Goal: Task Accomplishment & Management: Manage account settings

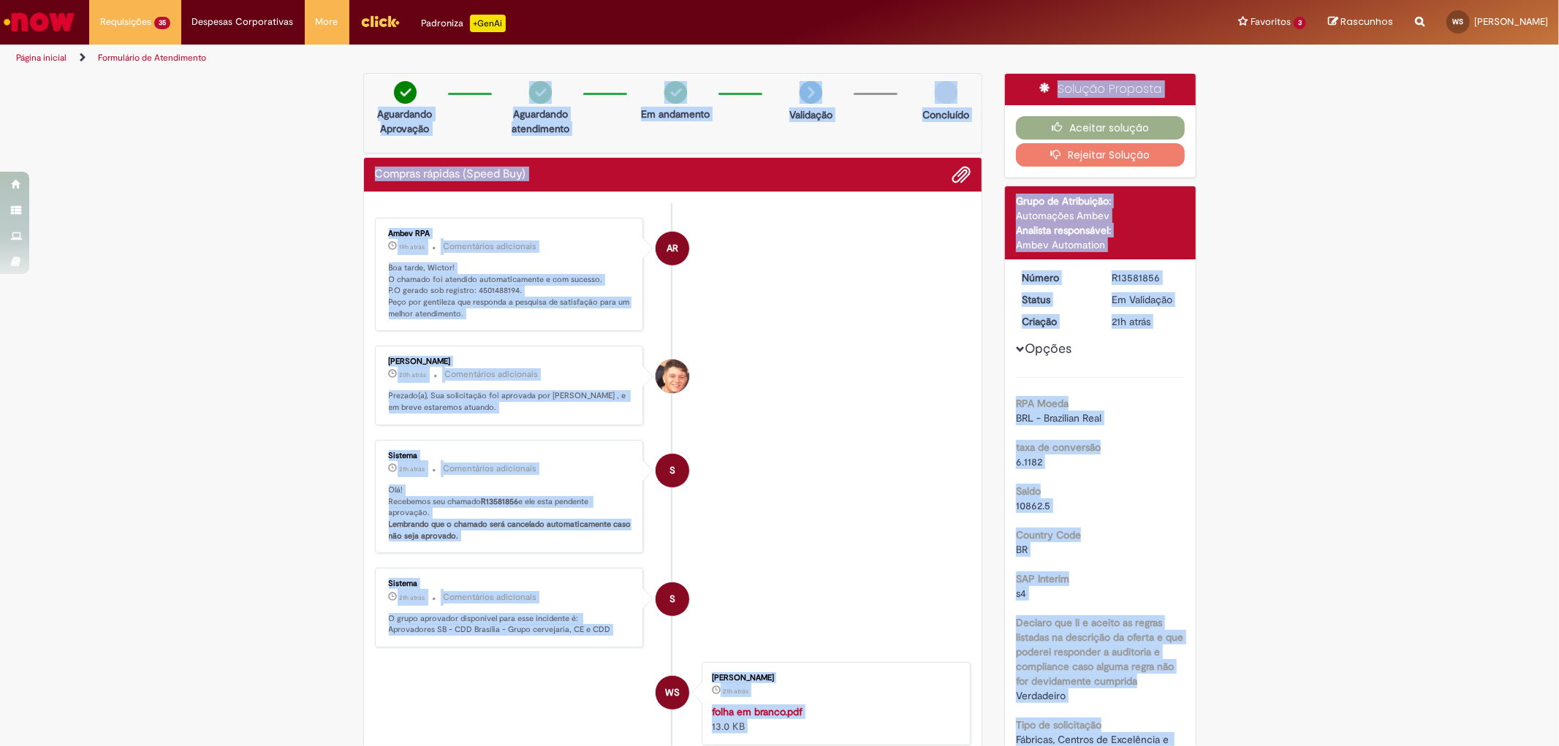
drag, startPoint x: 1077, startPoint y: 582, endPoint x: 321, endPoint y: 90, distance: 901.8
click at [394, 86] on img at bounding box center [405, 92] width 23 height 23
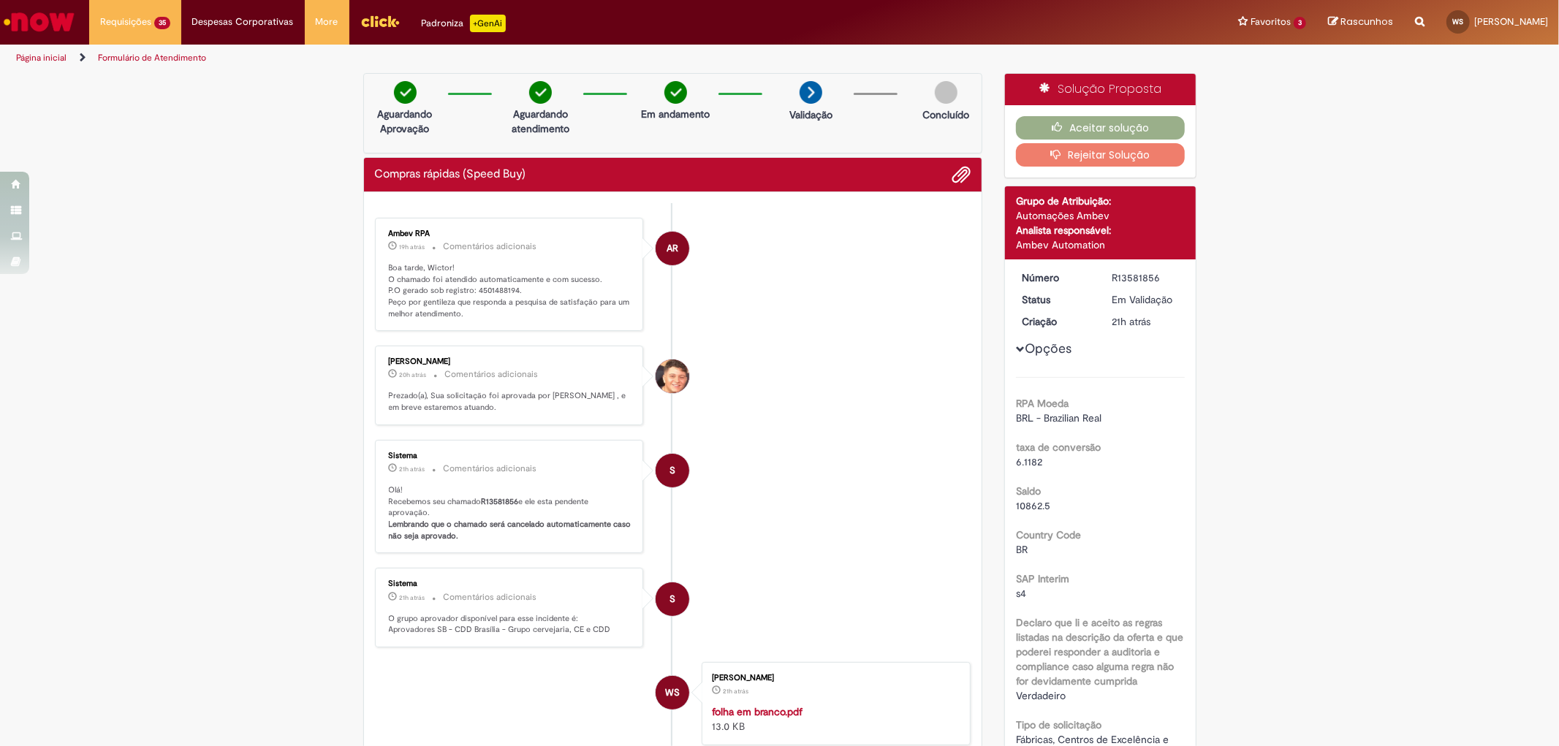
click at [373, 79] on div "Aguardando Aprovação Aguardando atendimento Em andamento Validação Concluído" at bounding box center [673, 113] width 620 height 80
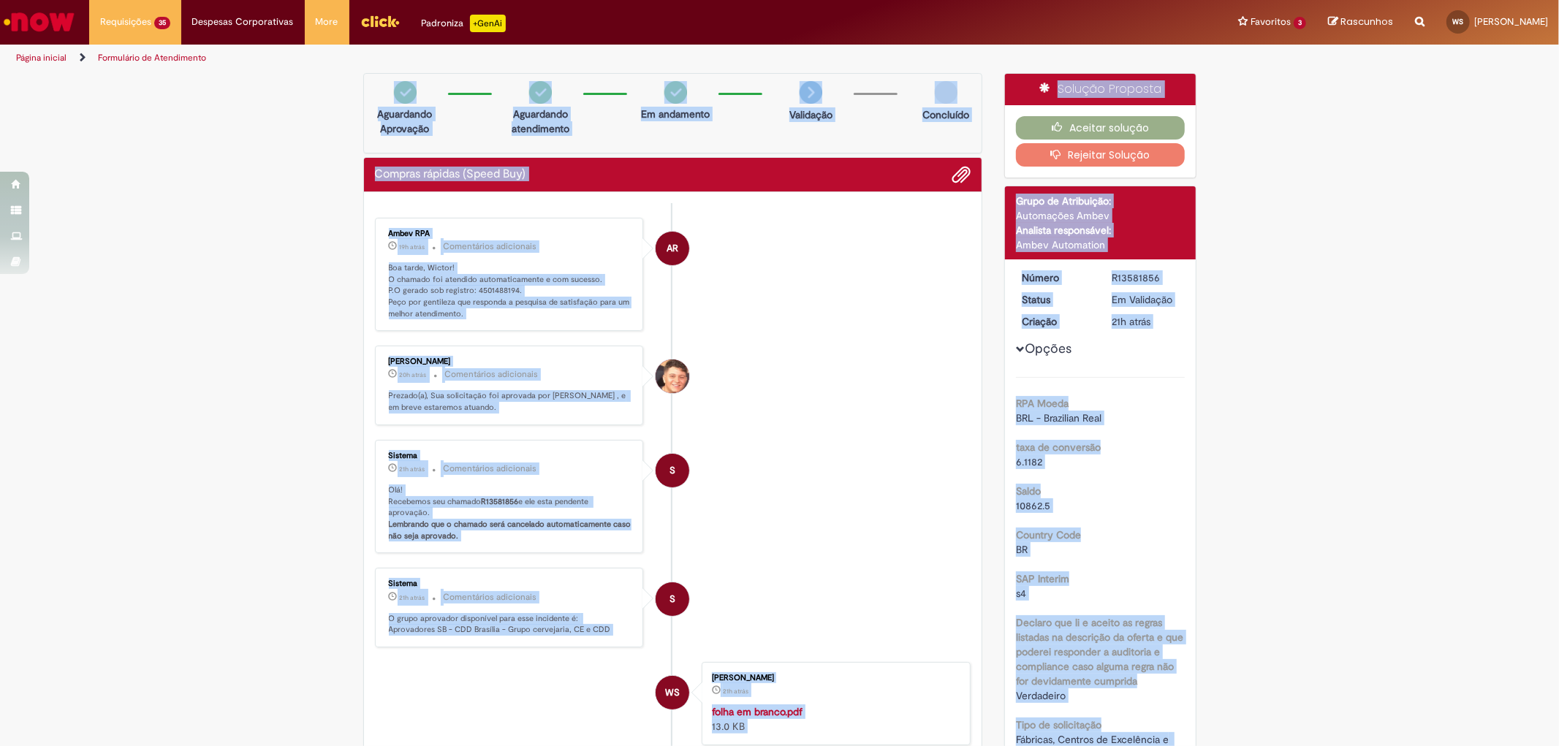
drag, startPoint x: 1184, startPoint y: 726, endPoint x: 378, endPoint y: 86, distance: 1029.7
click at [378, 86] on div "Aguardando Aprovação" at bounding box center [405, 104] width 71 height 47
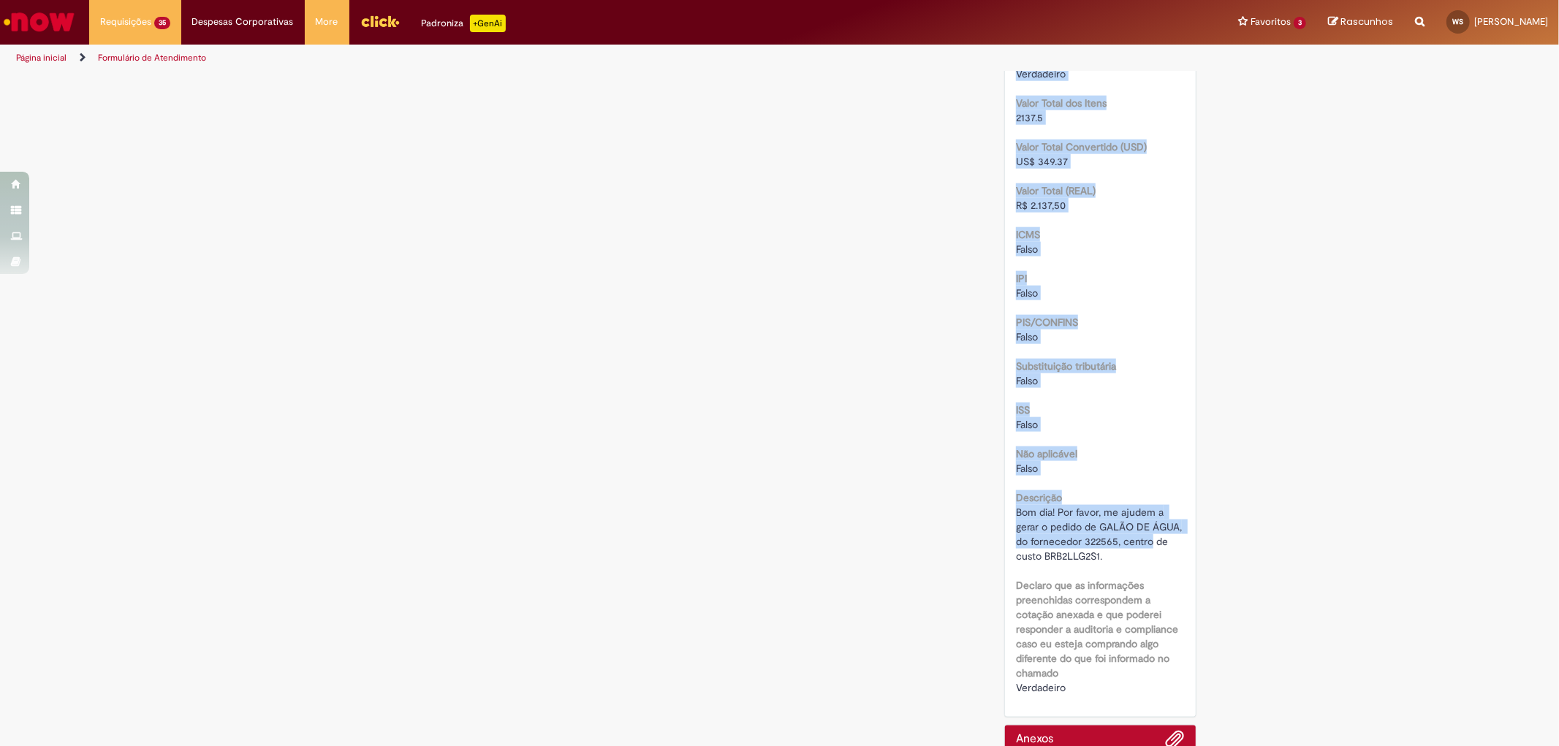
scroll to position [1649, 0]
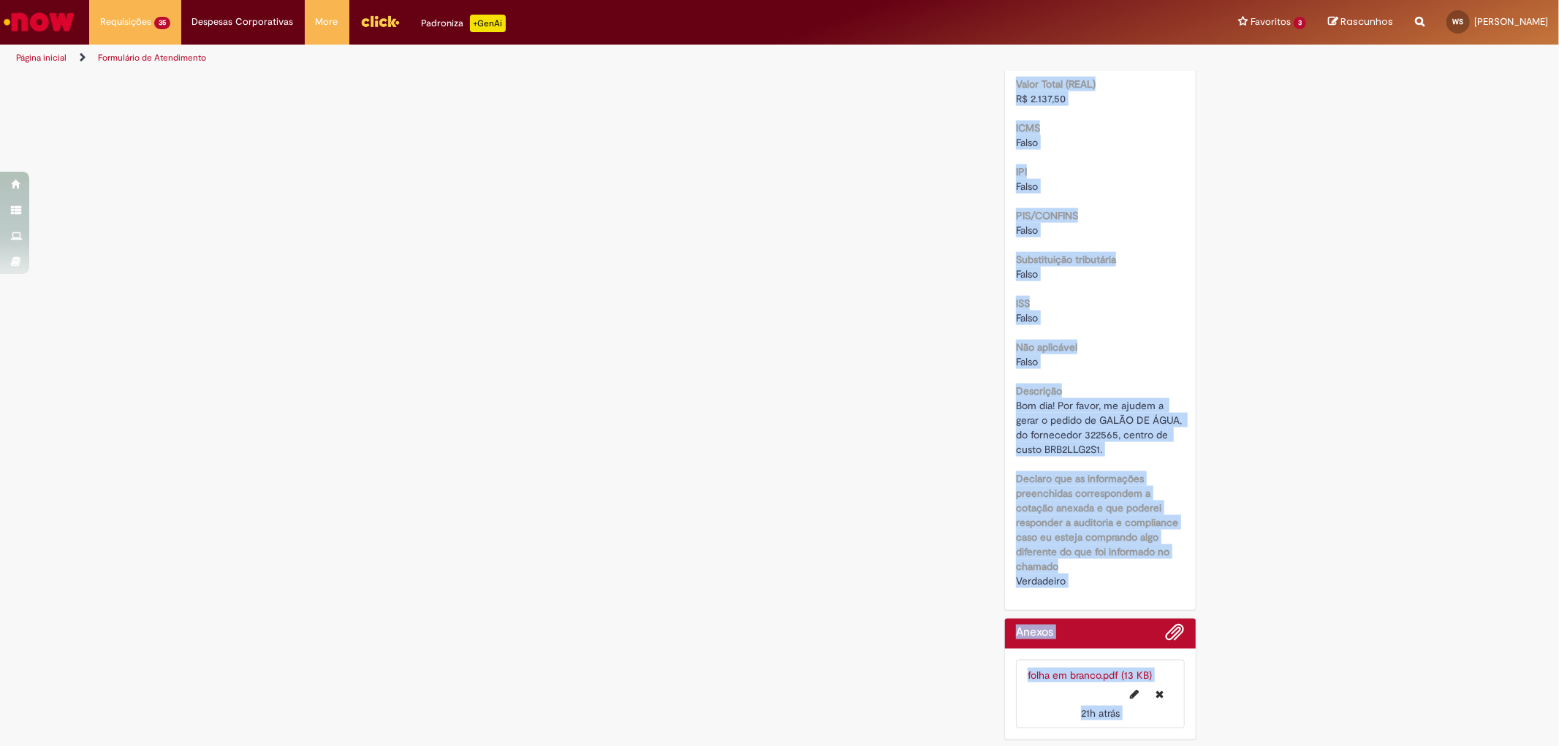
drag, startPoint x: 378, startPoint y: 86, endPoint x: 1159, endPoint y: 719, distance: 1005.2
click at [1165, 721] on li "folha em branco.pdf (13 KB) 21h atrás 21 horas atrás" at bounding box center [1100, 694] width 169 height 69
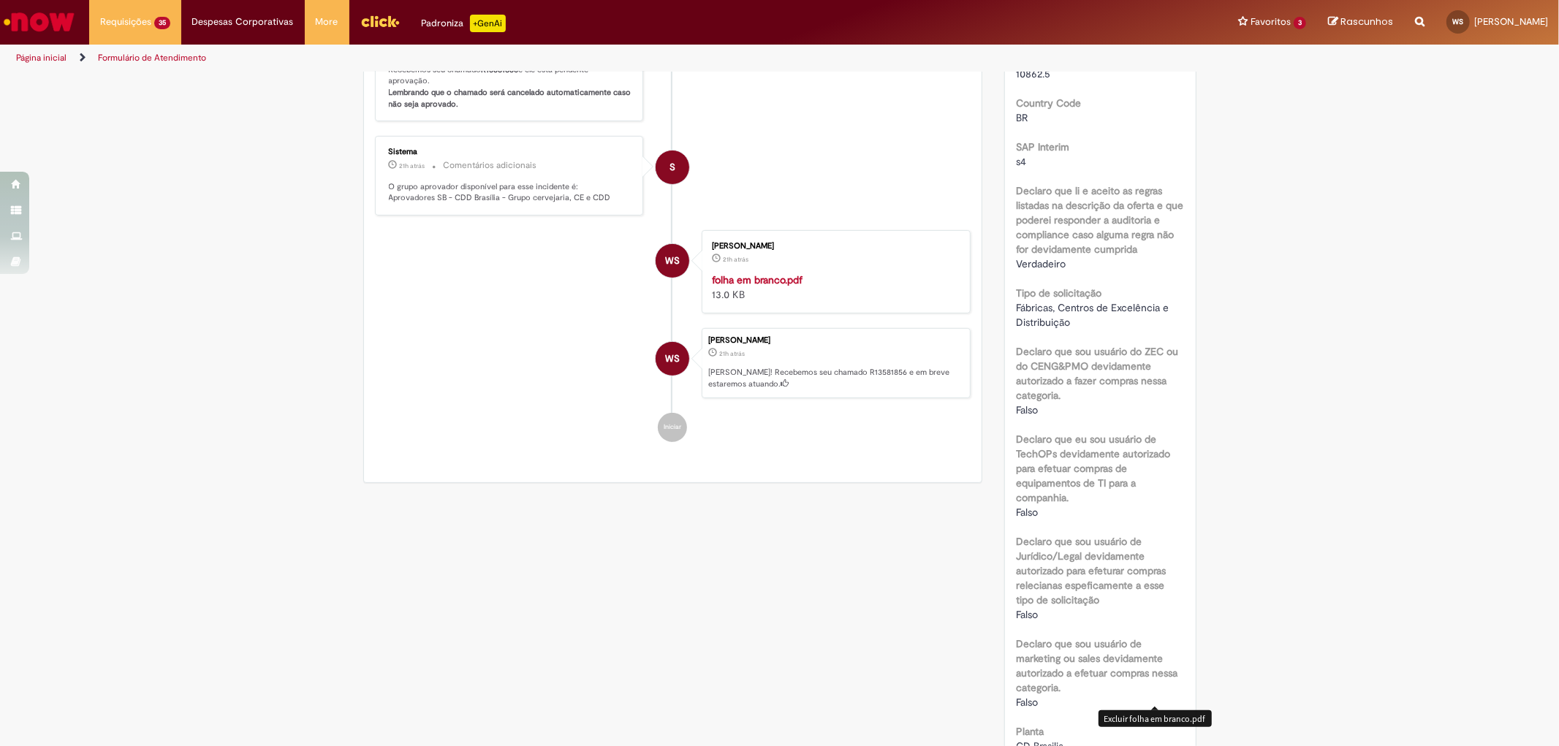
scroll to position [0, 0]
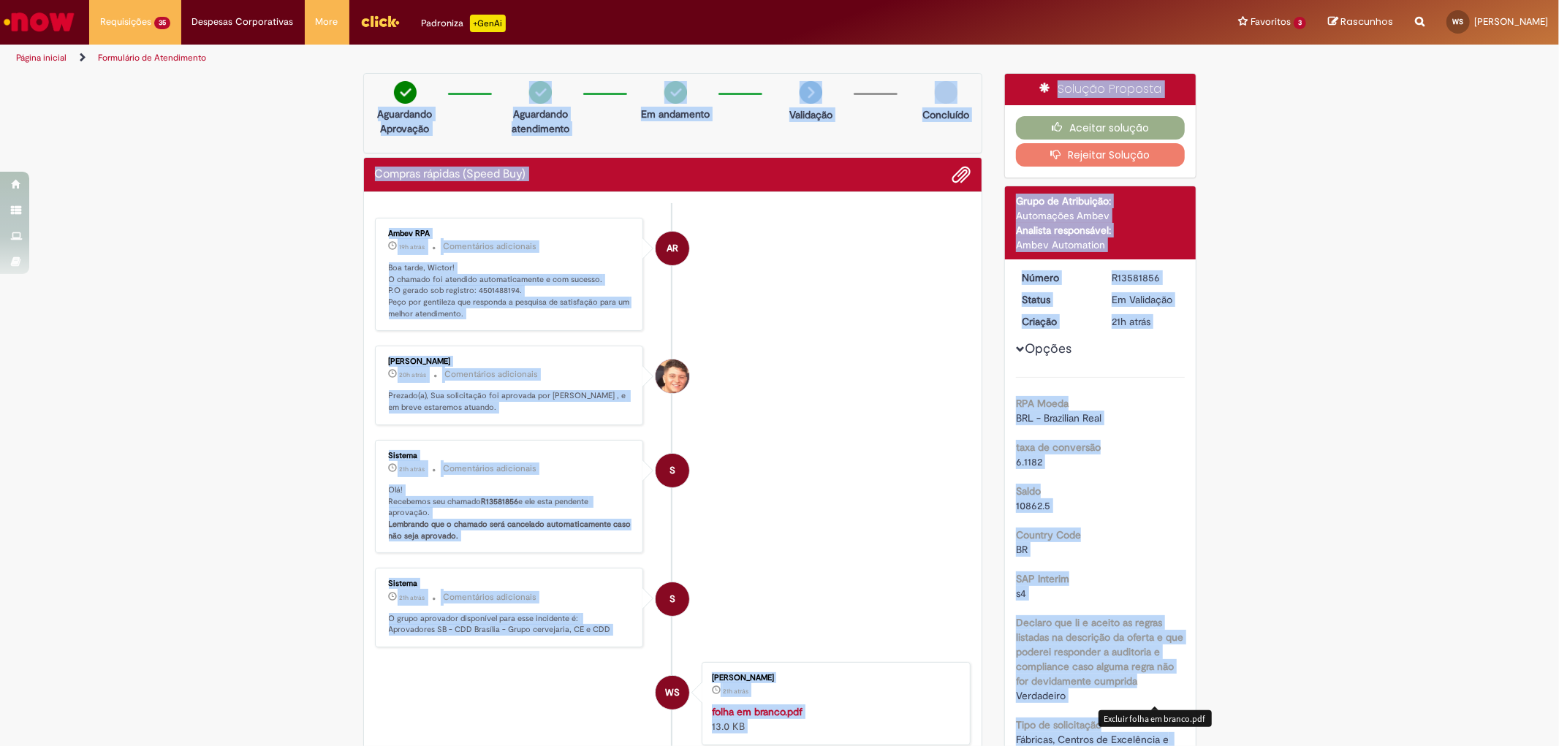
drag, startPoint x: 1171, startPoint y: 721, endPoint x: 354, endPoint y: 93, distance: 1030.6
click at [352, 95] on div "Verificar Código de Barras Aguardando Aprovação Aguardando atendimento Em andam…" at bounding box center [673, 497] width 642 height 849
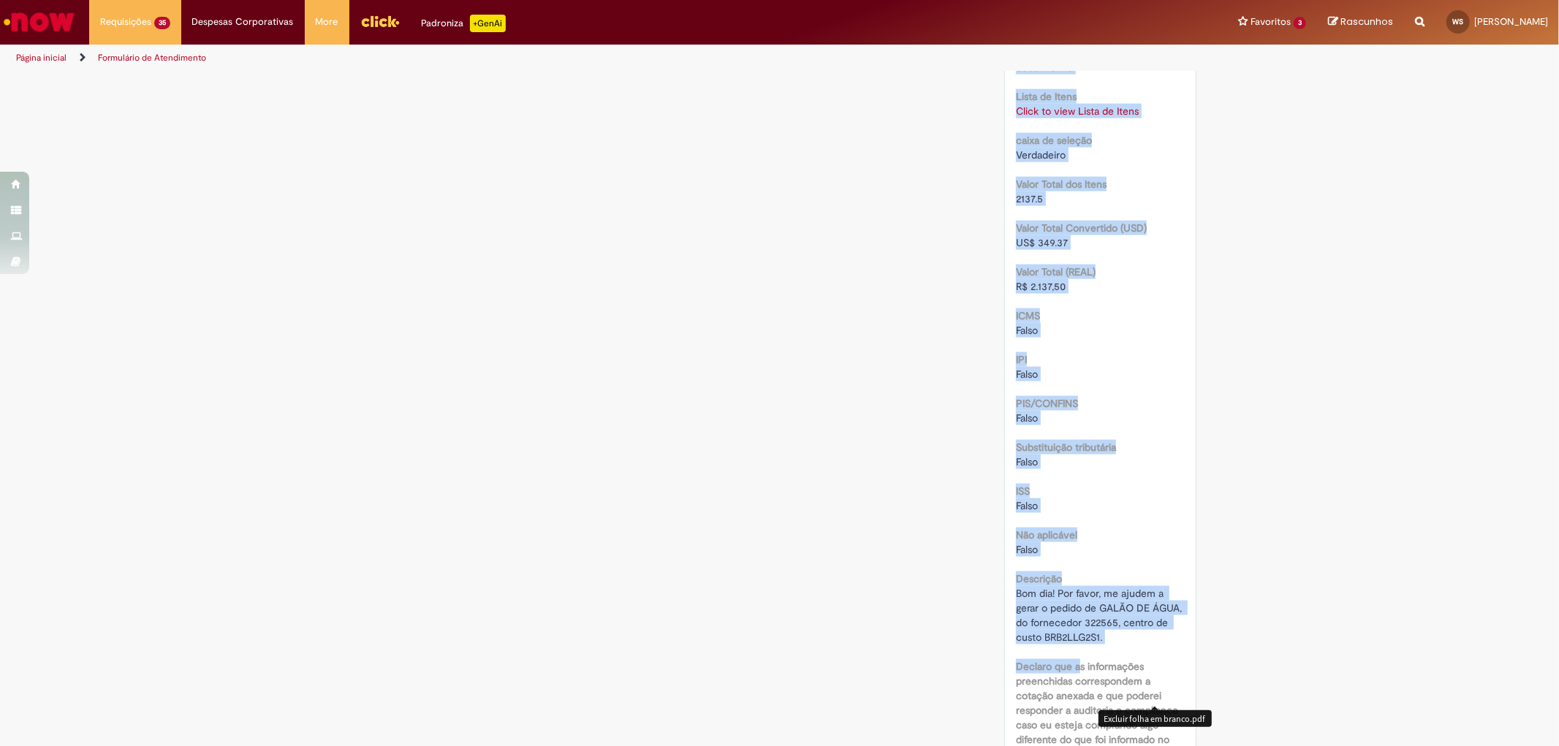
scroll to position [1649, 0]
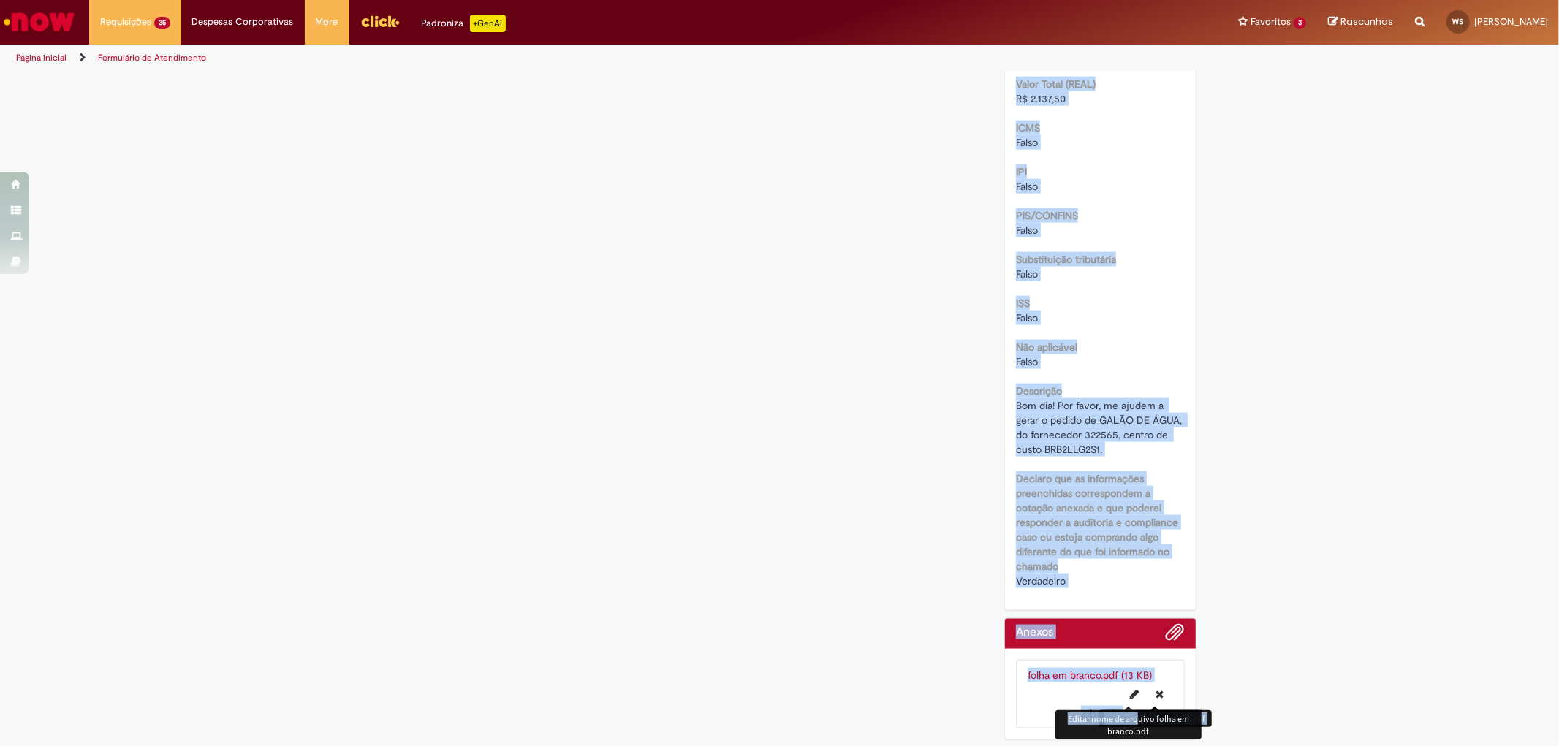
drag, startPoint x: 377, startPoint y: 91, endPoint x: 1138, endPoint y: 713, distance: 982.4
click at [1138, 713] on body "Pular para o conteúdo da página Requisições 35 Exibir Todas as Solicitações Com…" at bounding box center [779, 373] width 1559 height 746
click at [1187, 700] on div "Soltar arquivos aqui folha em branco.pdf (13 KB) 21h atrás 21 horas atrás" at bounding box center [1100, 694] width 191 height 91
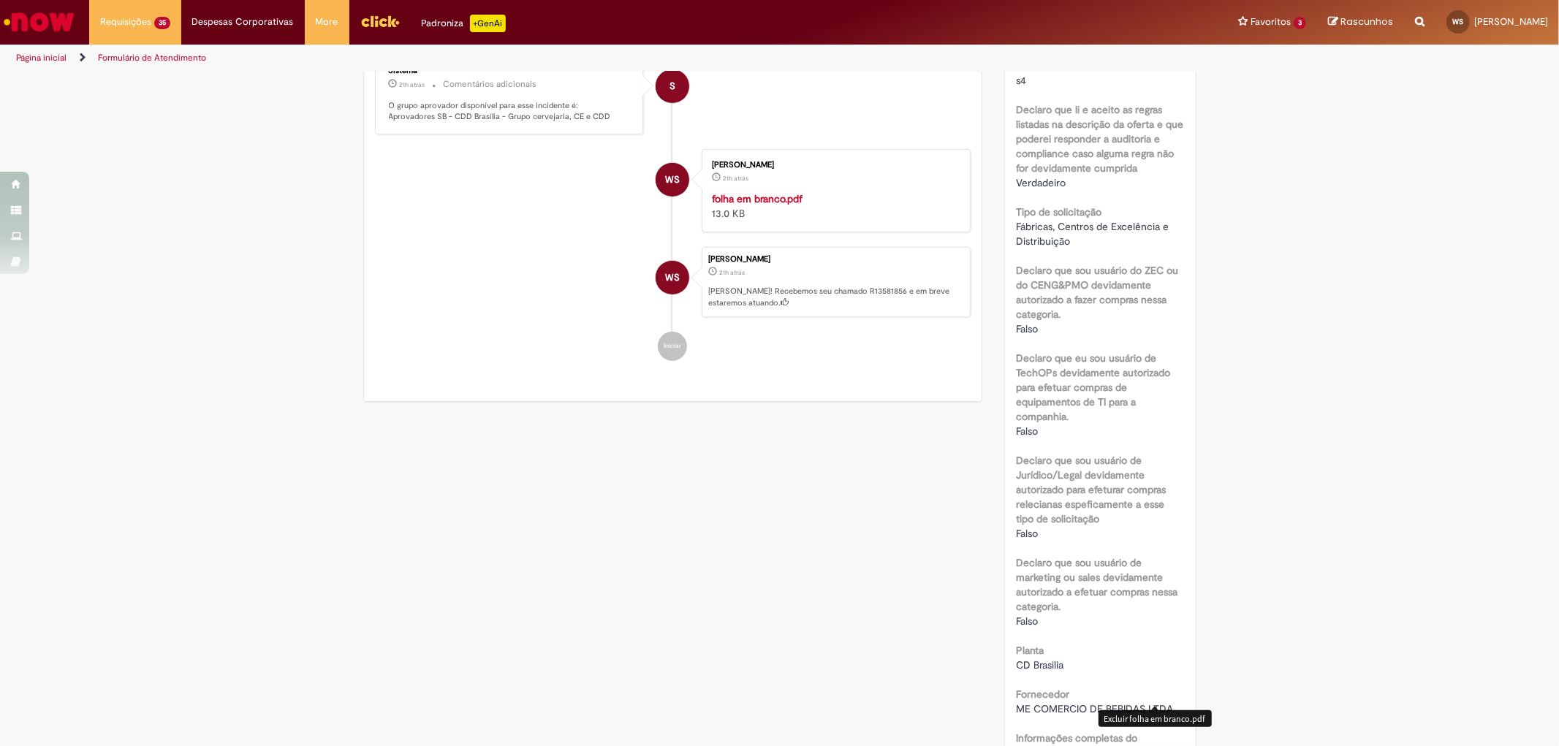
scroll to position [0, 0]
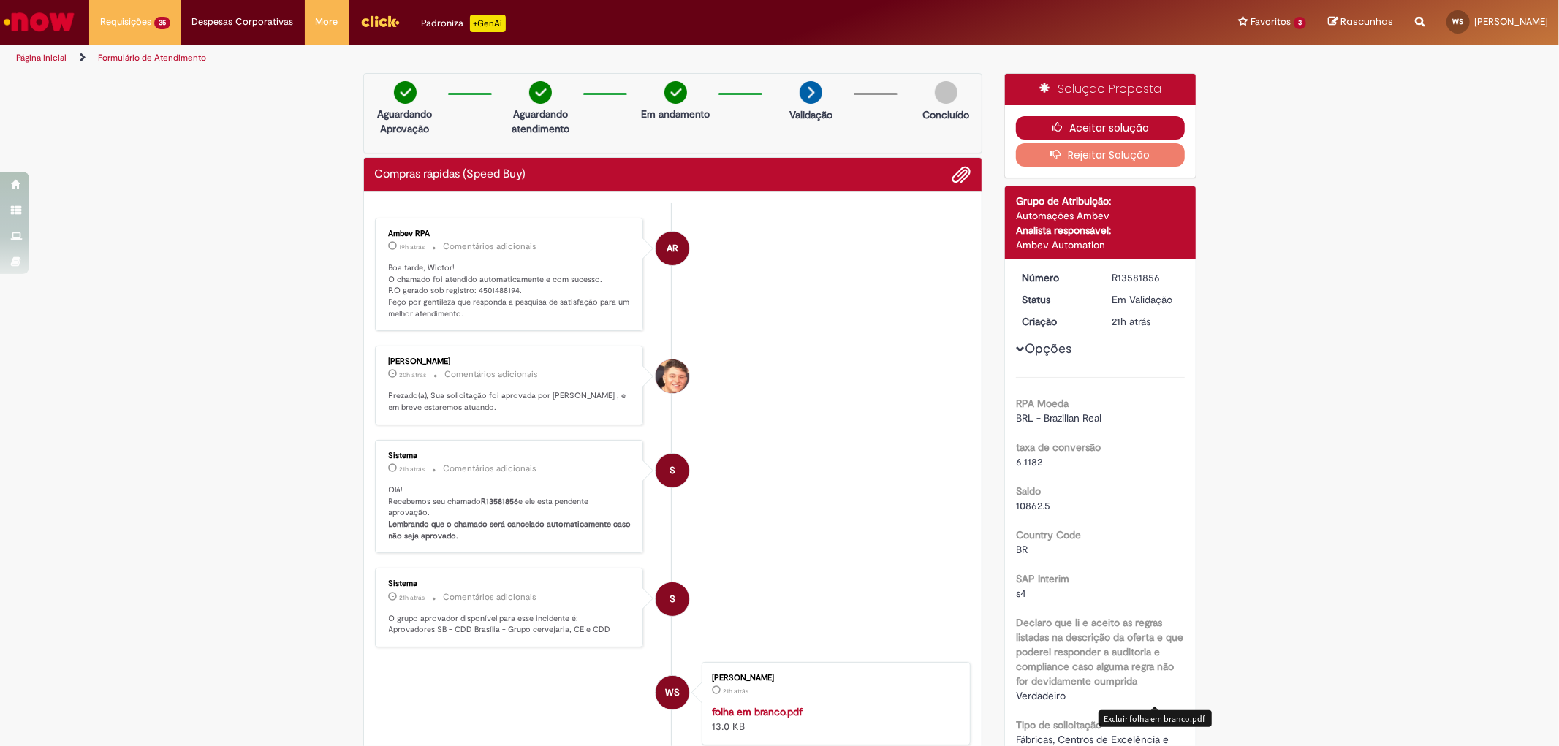
click at [1121, 130] on button "Aceitar solução" at bounding box center [1100, 127] width 169 height 23
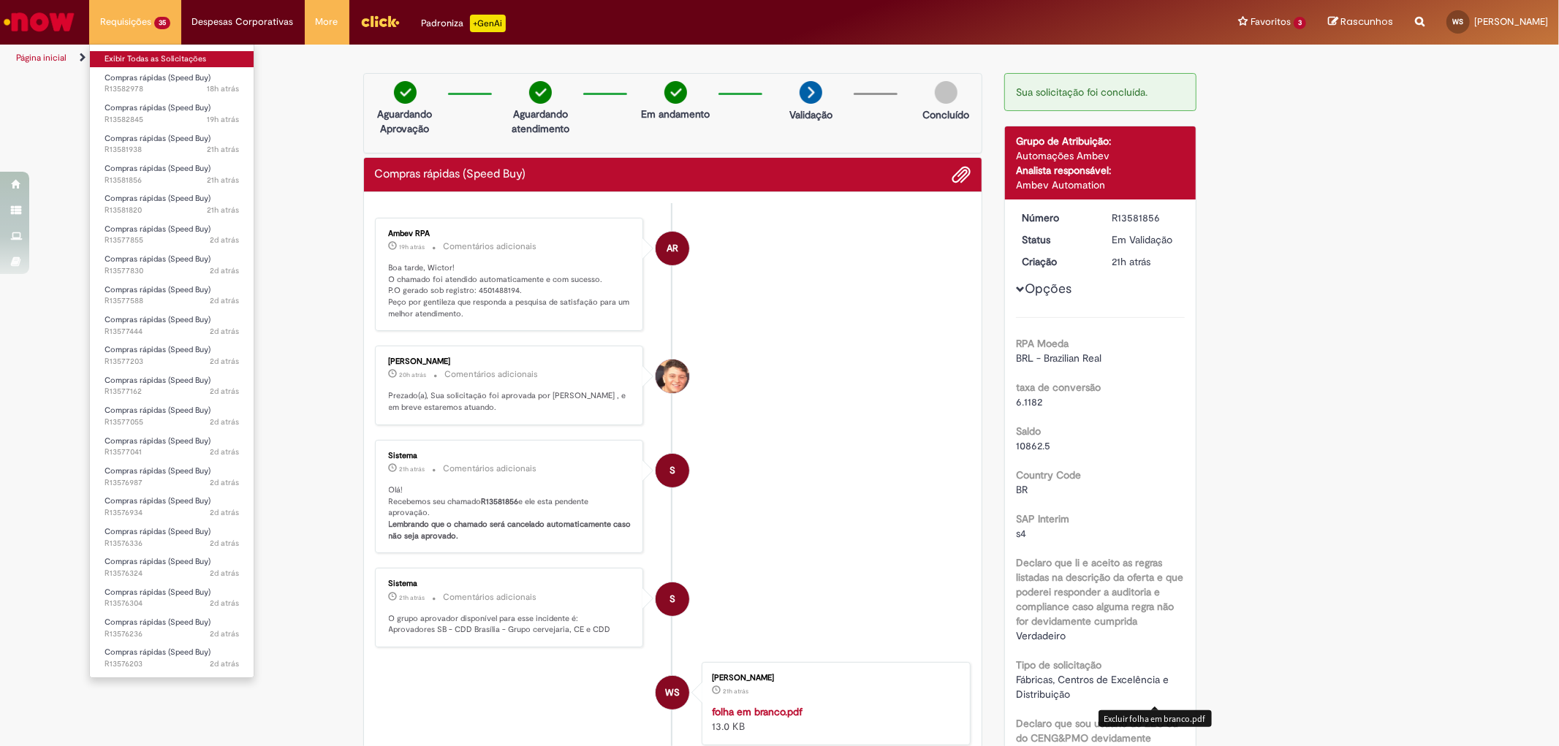
click at [147, 59] on link "Exibir Todas as Solicitações" at bounding box center [172, 59] width 164 height 16
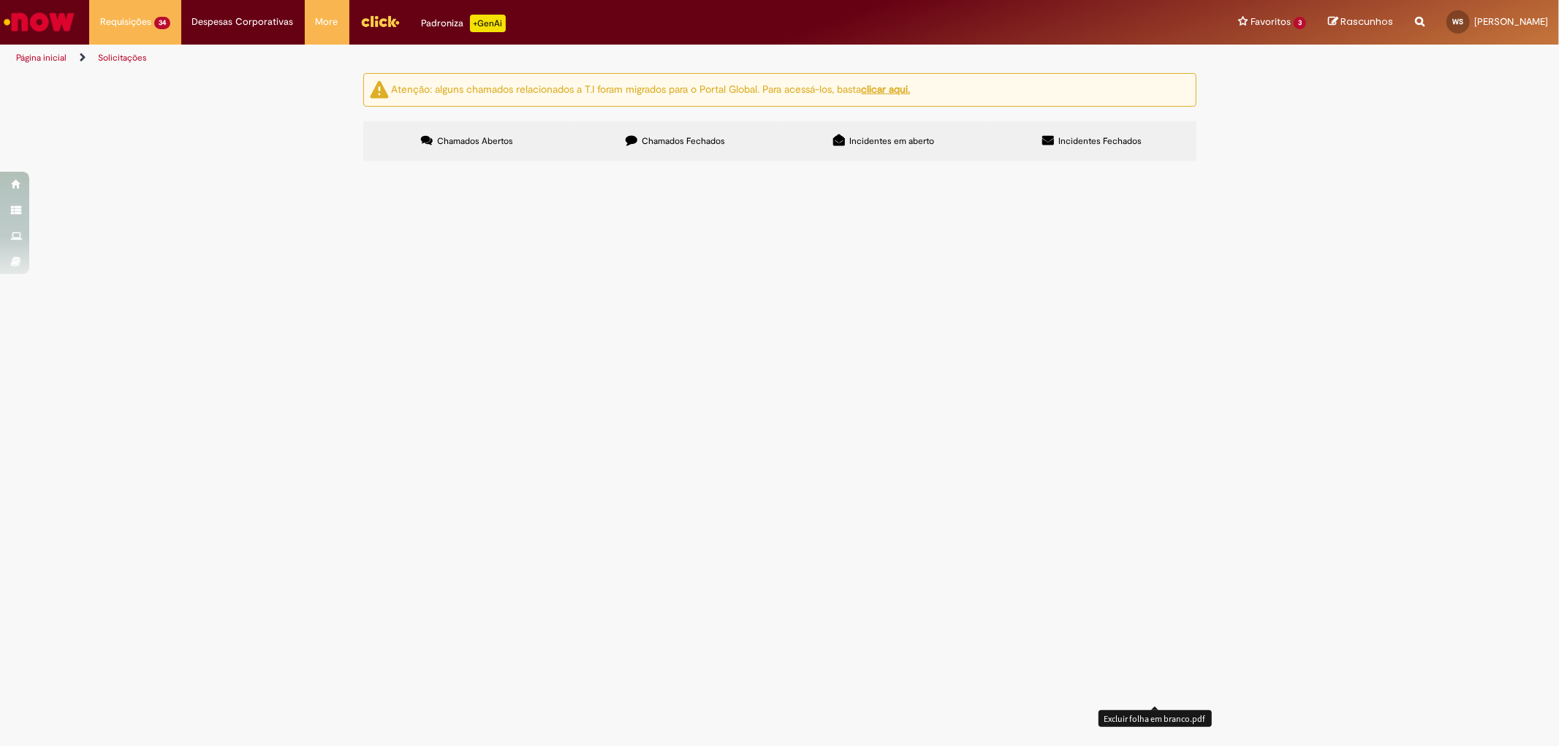
click at [1230, 165] on div "Atenção: alguns chamados relacionados a T.I foram migrados para o Portal Global…" at bounding box center [779, 119] width 1559 height 92
click at [0, 0] on span "Bom dia! Por favor, me ajudem a gerar o pedido de materiais de limpeza, do forn…" at bounding box center [0, 0] width 0 height 0
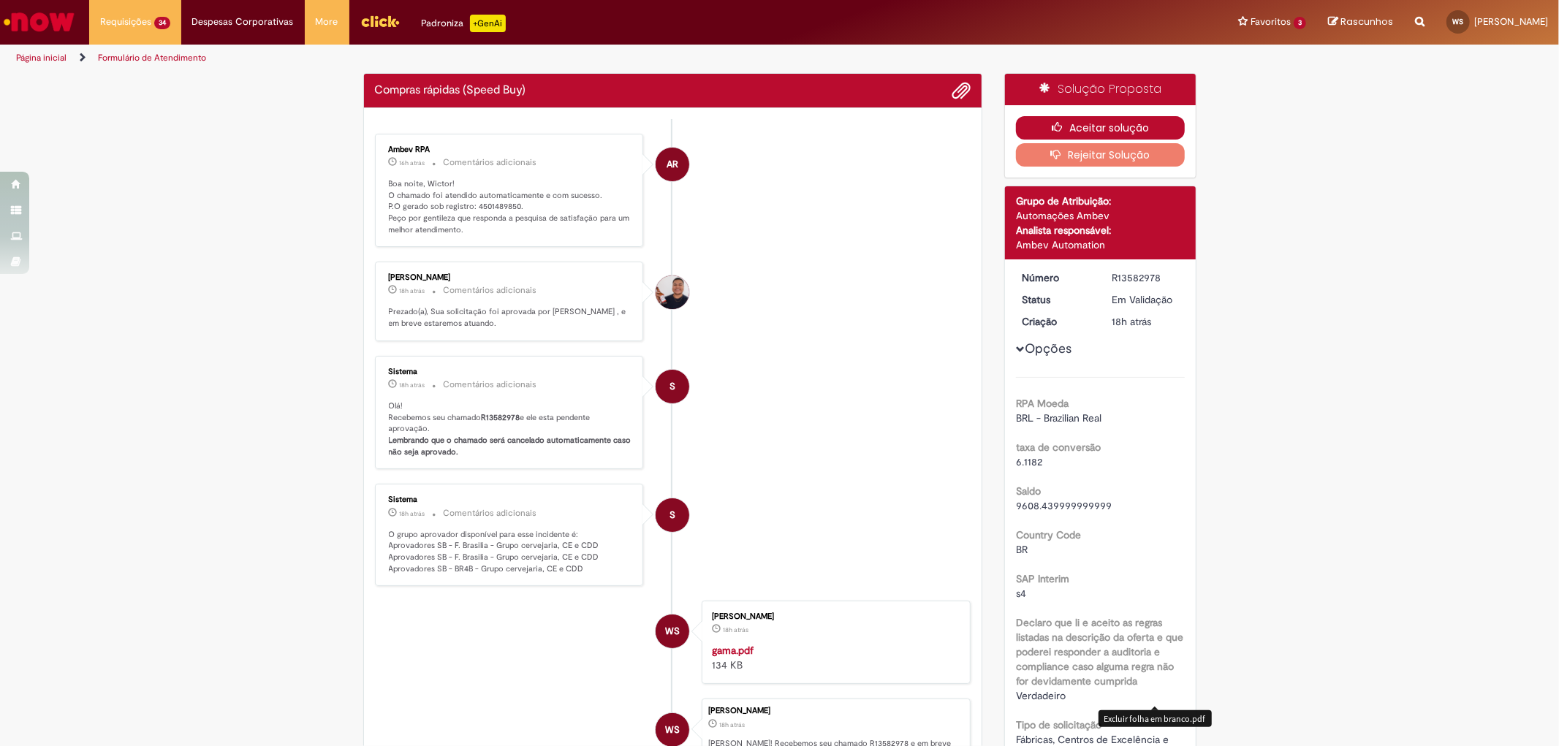
click at [1078, 129] on button "Aceitar solução" at bounding box center [1100, 127] width 169 height 23
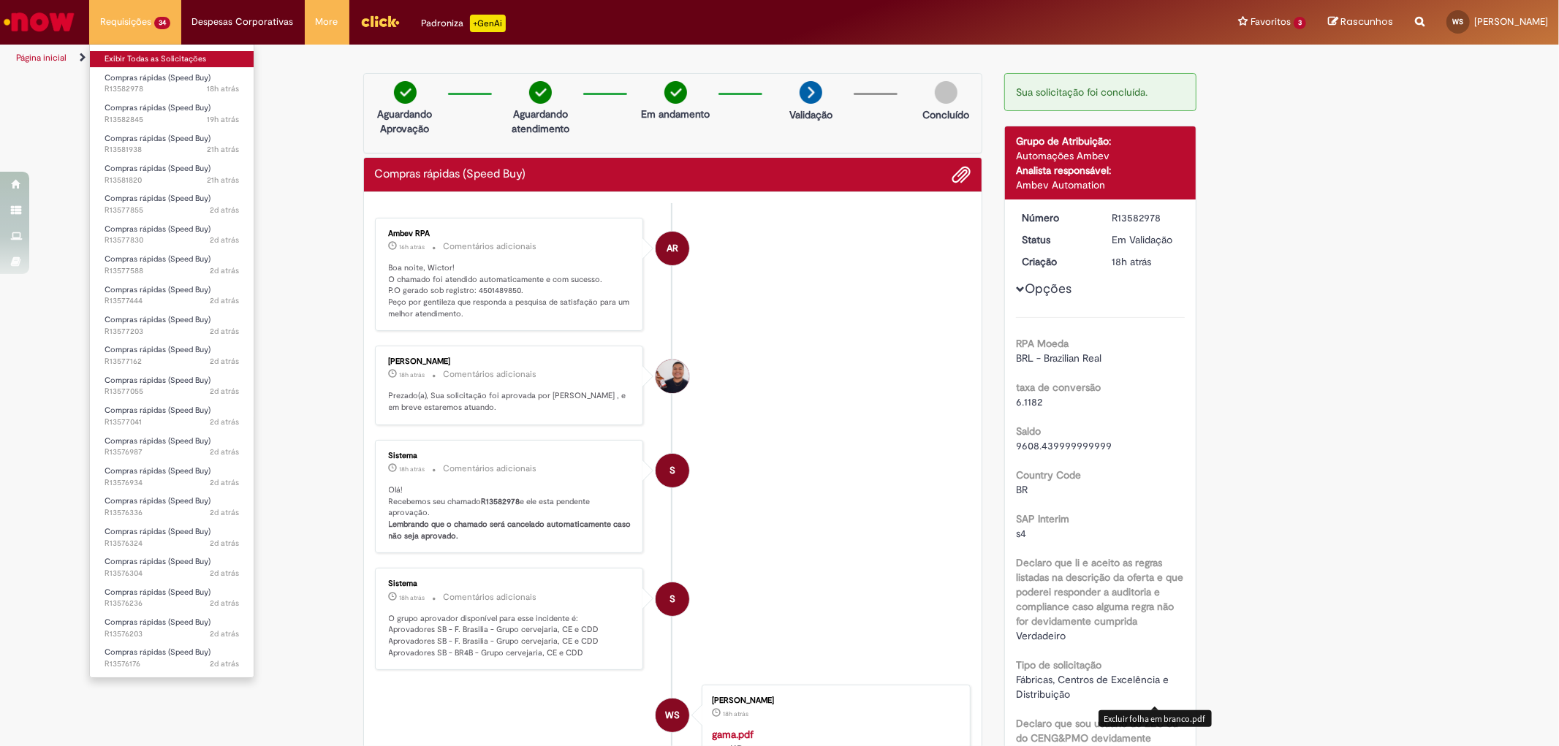
click at [154, 62] on link "Exibir Todas as Solicitações" at bounding box center [172, 59] width 164 height 16
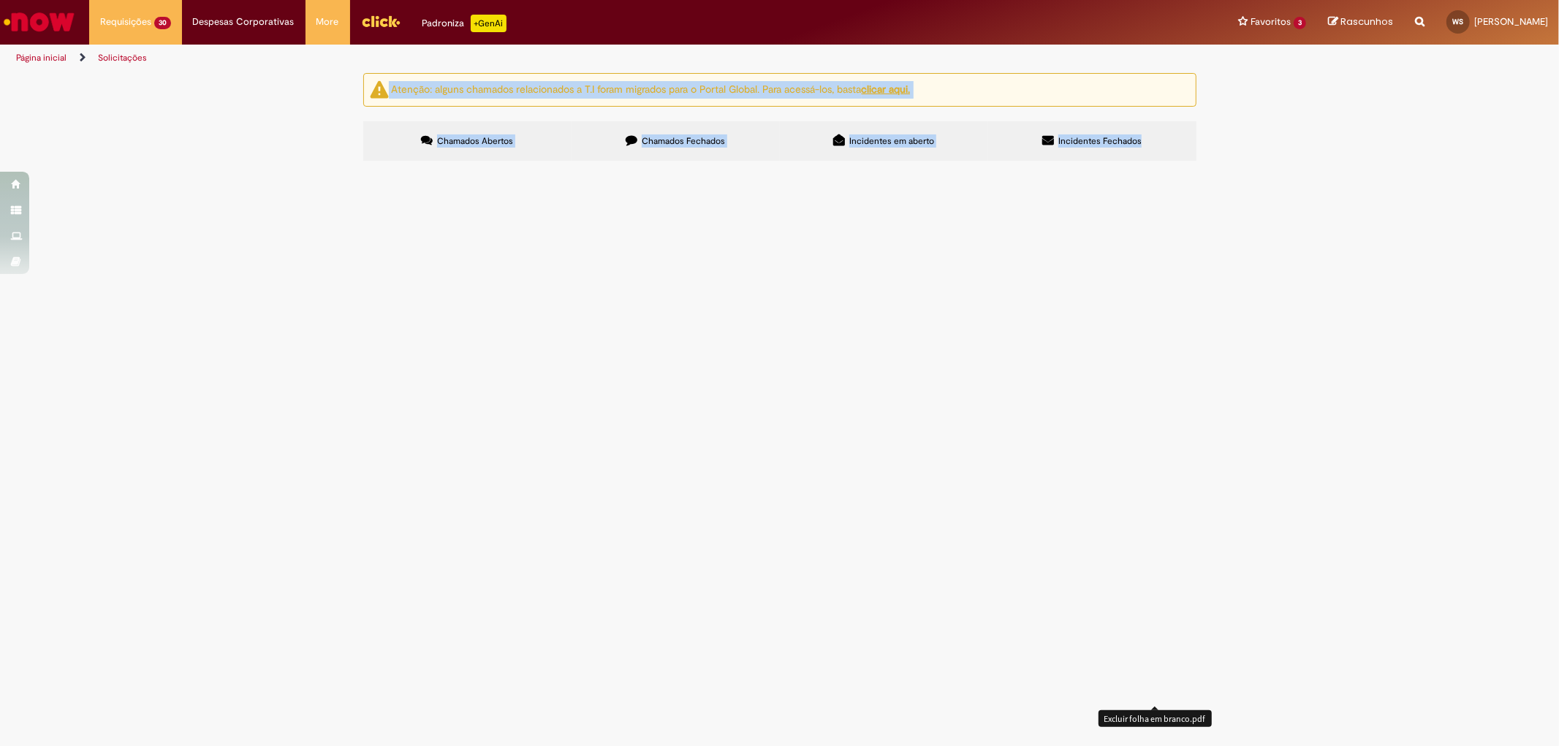
scroll to position [307, 0]
drag, startPoint x: 343, startPoint y: 88, endPoint x: 1159, endPoint y: 707, distance: 1024.1
click at [1159, 707] on body "Pular para o conteúdo da página Requisições 30 Exibir Todas as Solicitações Com…" at bounding box center [779, 373] width 1559 height 746
click at [0, 0] on div "1 2 Linhas 1 − 20 de 30" at bounding box center [0, 0] width 0 height 0
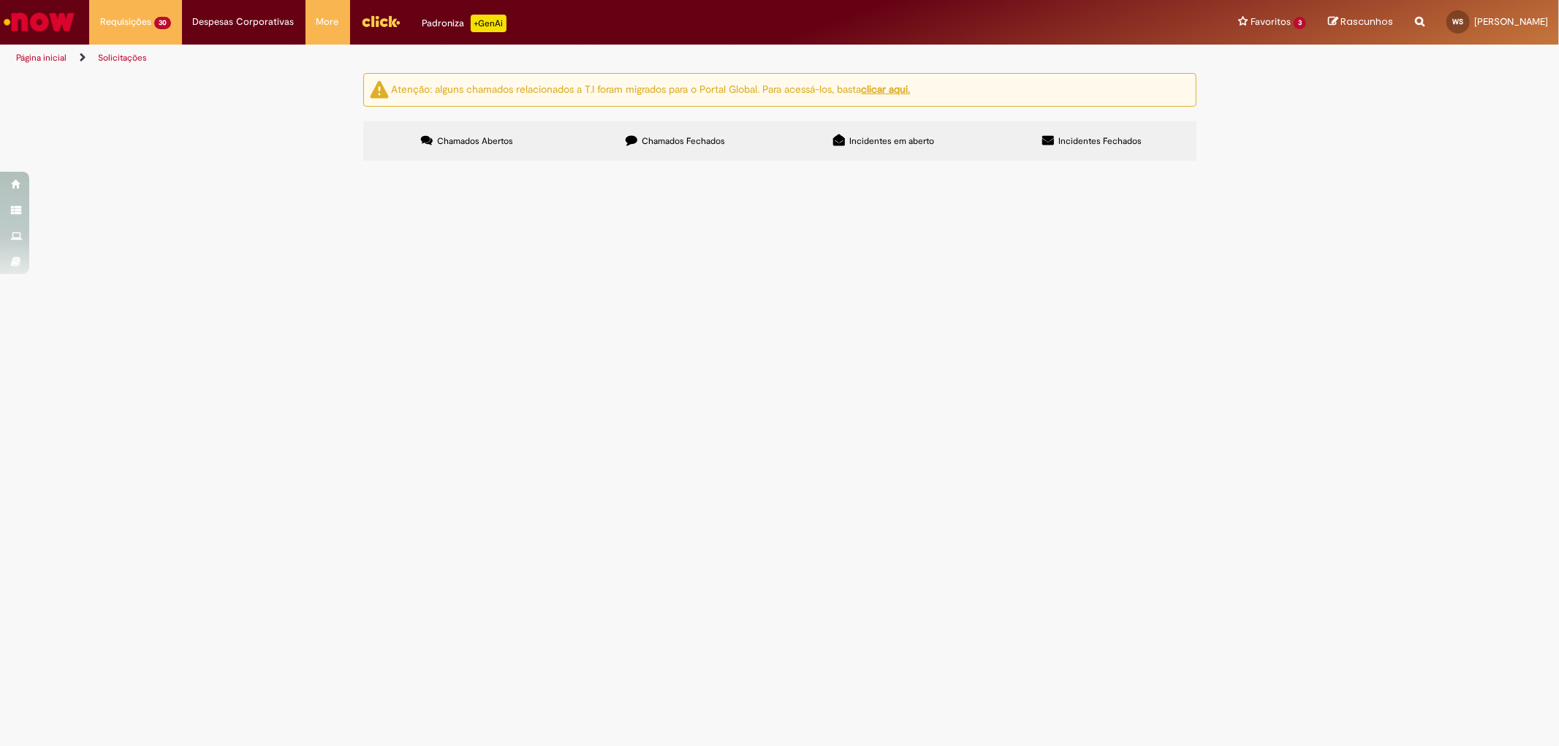
scroll to position [0, 0]
drag, startPoint x: 1198, startPoint y: 702, endPoint x: 327, endPoint y: 81, distance: 1069.7
click at [327, 81] on div "Atenção: alguns chamados relacionados a T.I foram migrados para o Portal Global…" at bounding box center [779, 119] width 1559 height 92
click at [330, 77] on div "Atenção: alguns chamados relacionados a T.I foram migrados para o Portal Global…" at bounding box center [779, 119] width 1559 height 92
